Goal: Task Accomplishment & Management: Manage account settings

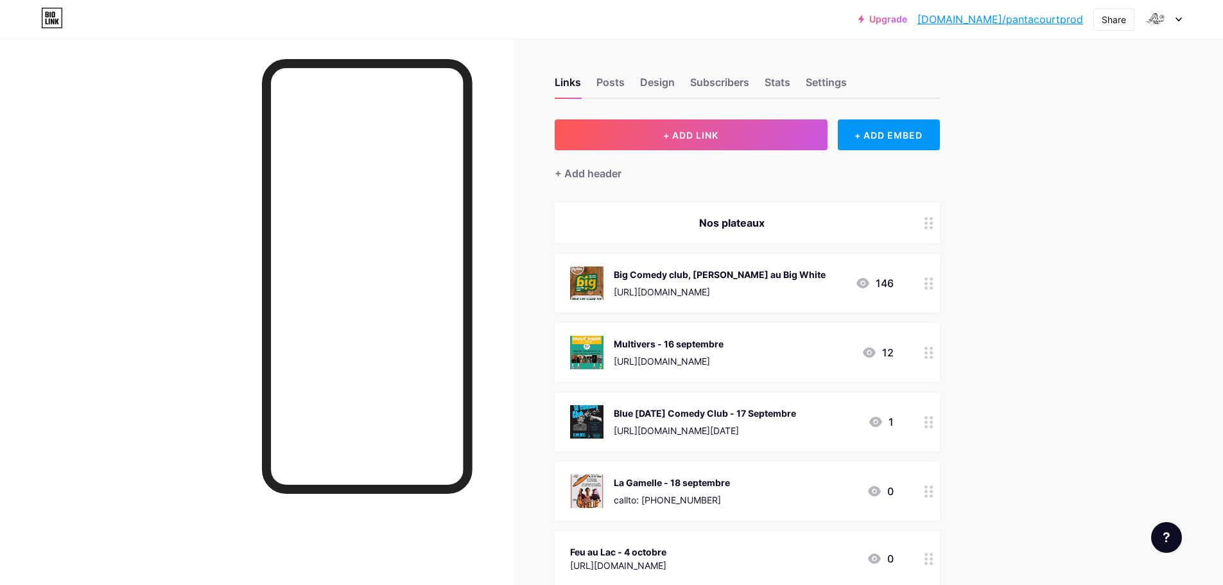
click at [739, 487] on div "La Gamelle - 18 septembre callto: [PHONE_NUMBER] 0" at bounding box center [732, 491] width 324 height 33
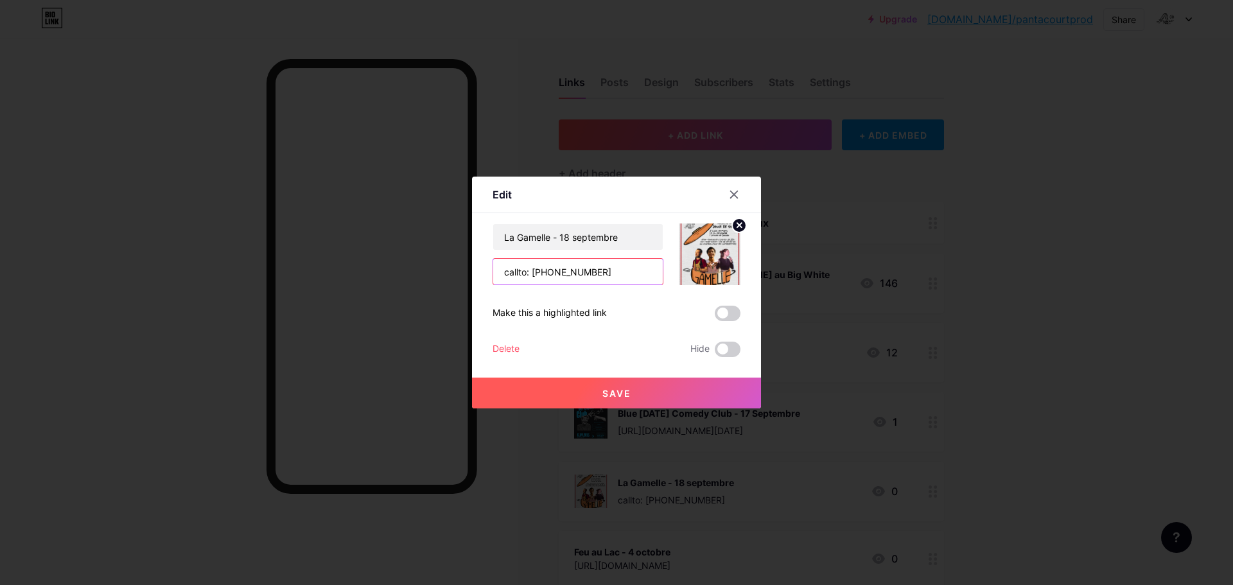
drag, startPoint x: 525, startPoint y: 272, endPoint x: 409, endPoint y: 270, distance: 116.2
click at [409, 270] on div "Edit Content YouTube Play YouTube video without leaving your page. ADD Vimeo Pl…" at bounding box center [616, 292] width 1233 height 585
type input "tel: [PHONE_NUMBER]"
click at [670, 400] on button "Save" at bounding box center [616, 393] width 289 height 31
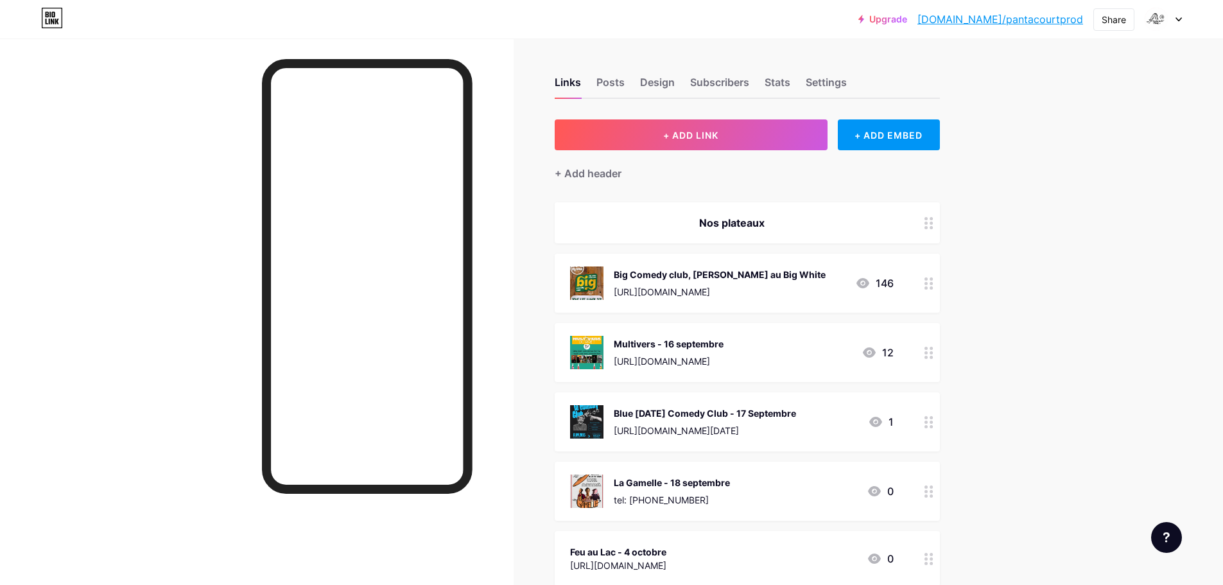
click at [1184, 18] on div "Upgrade bio.link/pantac... bio.link/pantacourtprod Share Switch accounts Pantac…" at bounding box center [611, 19] width 1223 height 23
click at [1180, 18] on icon at bounding box center [1179, 19] width 6 height 4
click at [1052, 180] on li "Logout" at bounding box center [1101, 180] width 159 height 35
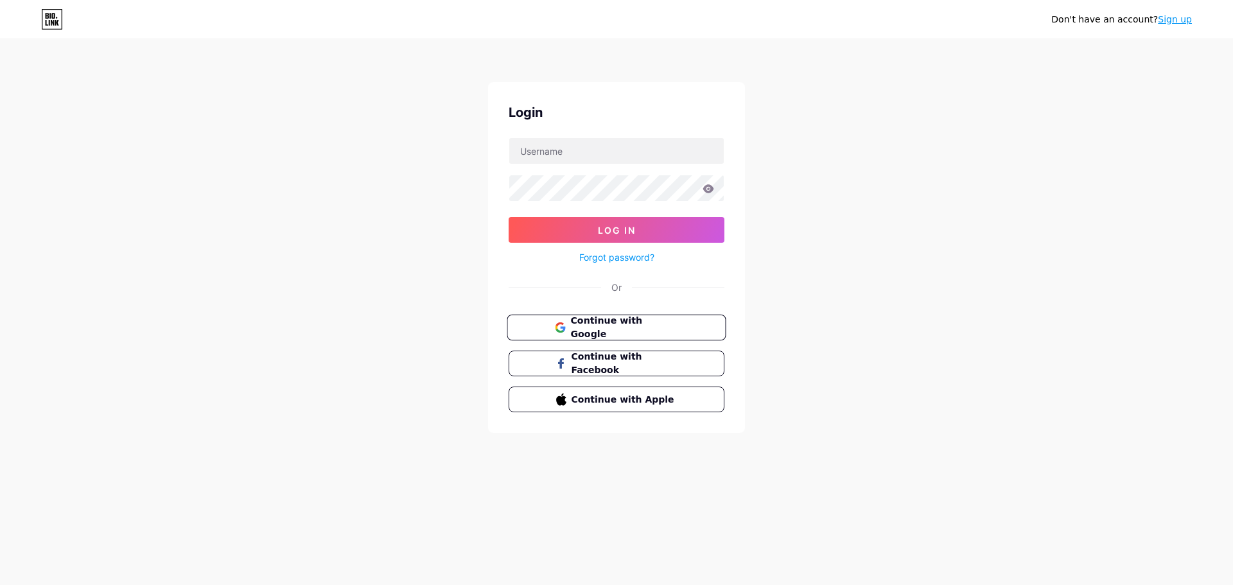
click at [631, 333] on span "Continue with Google" at bounding box center [623, 328] width 107 height 28
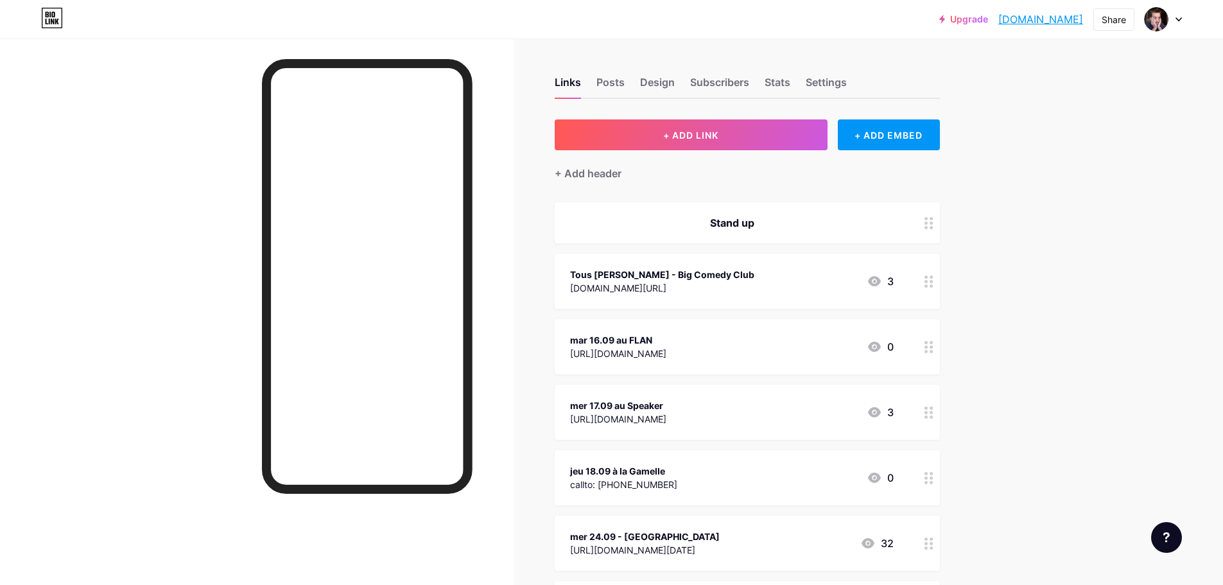
click at [657, 475] on div "jeu 18.09 à la Gamelle" at bounding box center [623, 470] width 107 height 13
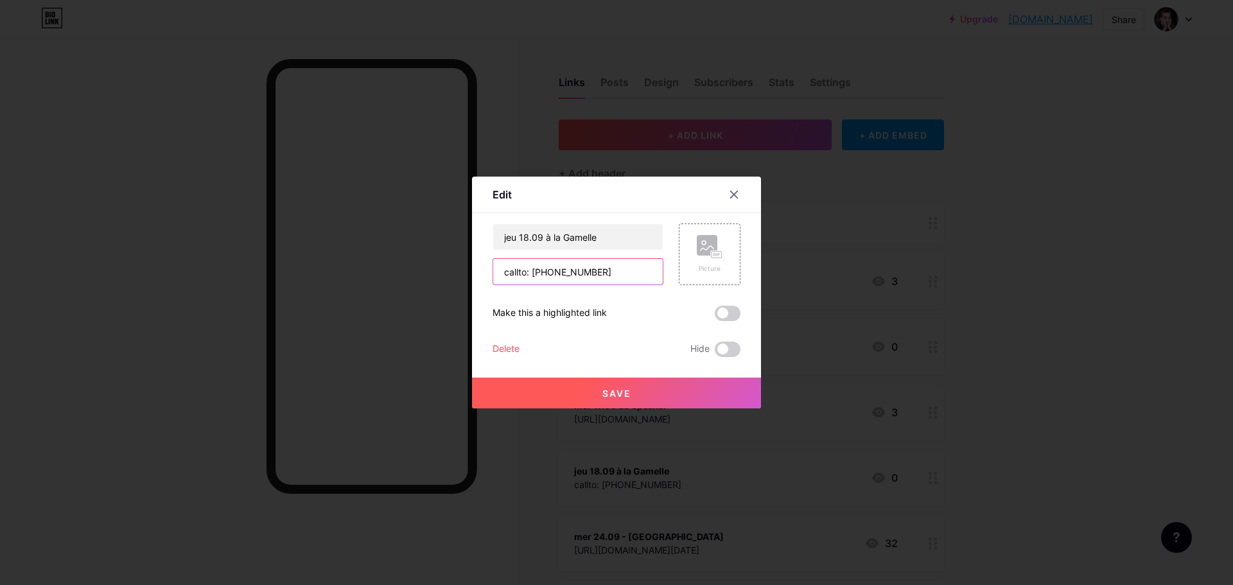
drag, startPoint x: 522, startPoint y: 274, endPoint x: 478, endPoint y: 272, distance: 43.7
click at [478, 272] on div "Edit Content YouTube Play YouTube video without leaving your page. ADD Vimeo Pl…" at bounding box center [616, 293] width 289 height 232
type input "tel: [PHONE_NUMBER]"
click at [531, 392] on button "Save" at bounding box center [616, 393] width 289 height 31
